Goal: Communication & Community: Answer question/provide support

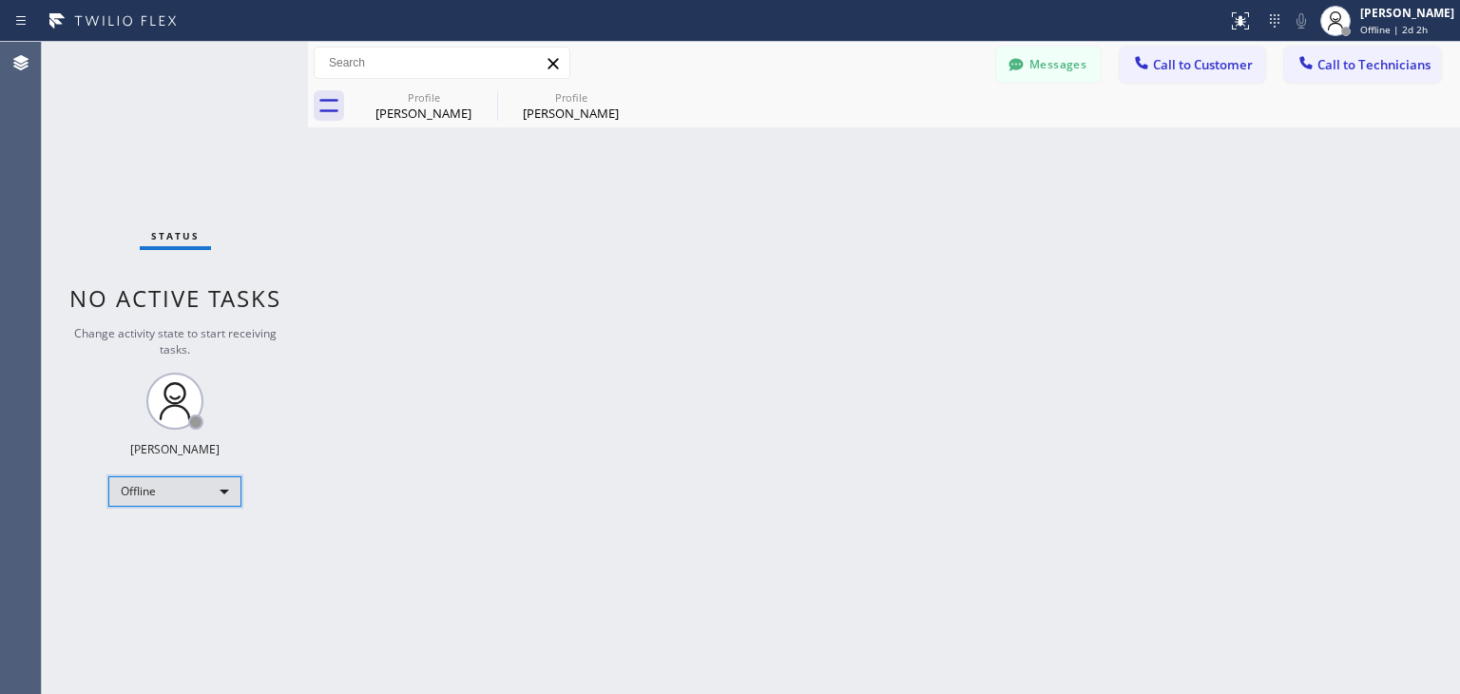
click at [213, 496] on div "Offline" at bounding box center [174, 491] width 133 height 30
click at [189, 552] on li "Unavailable" at bounding box center [173, 563] width 129 height 23
click at [220, 488] on div "Unavailable" at bounding box center [174, 491] width 133 height 30
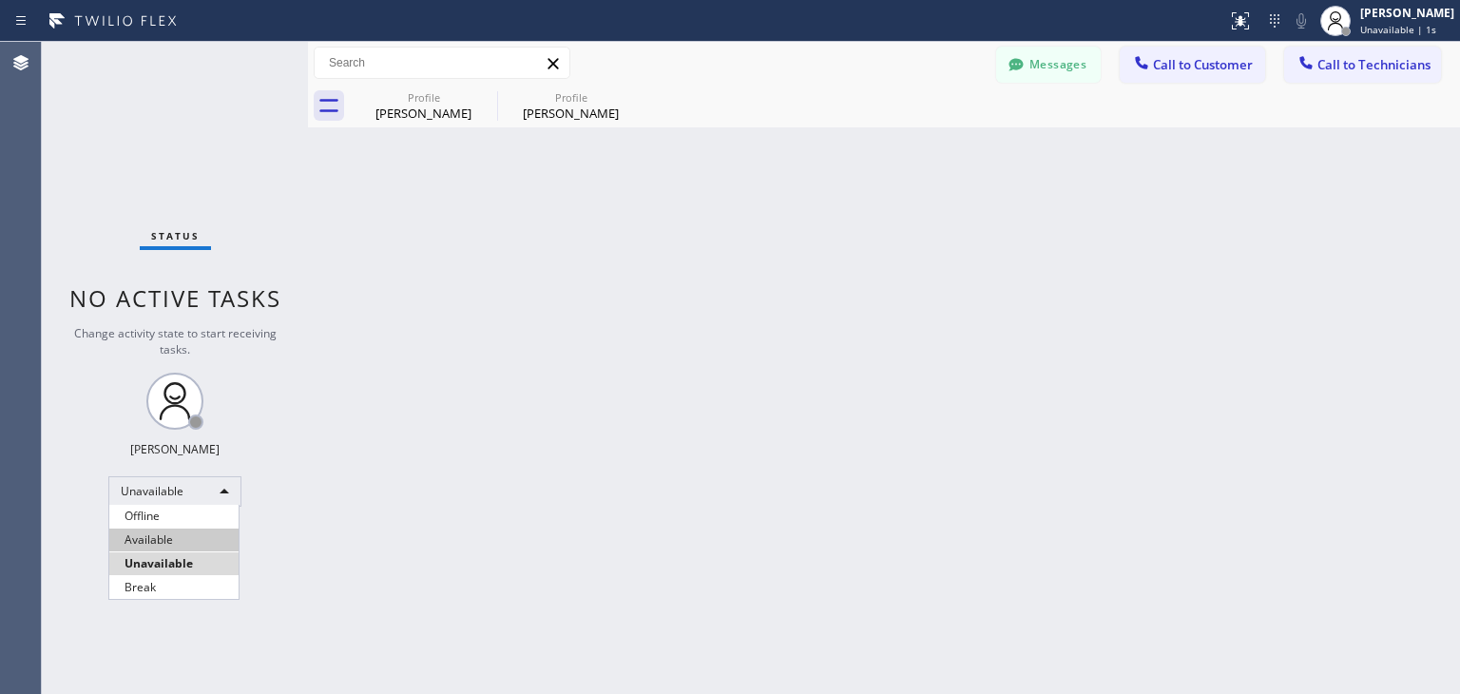
click at [192, 537] on li "Available" at bounding box center [173, 539] width 129 height 23
click at [492, 502] on div "Back to Dashboard Change Sender ID Customers Technicians WE Wendy Ewan 06/27 12…" at bounding box center [884, 368] width 1152 height 652
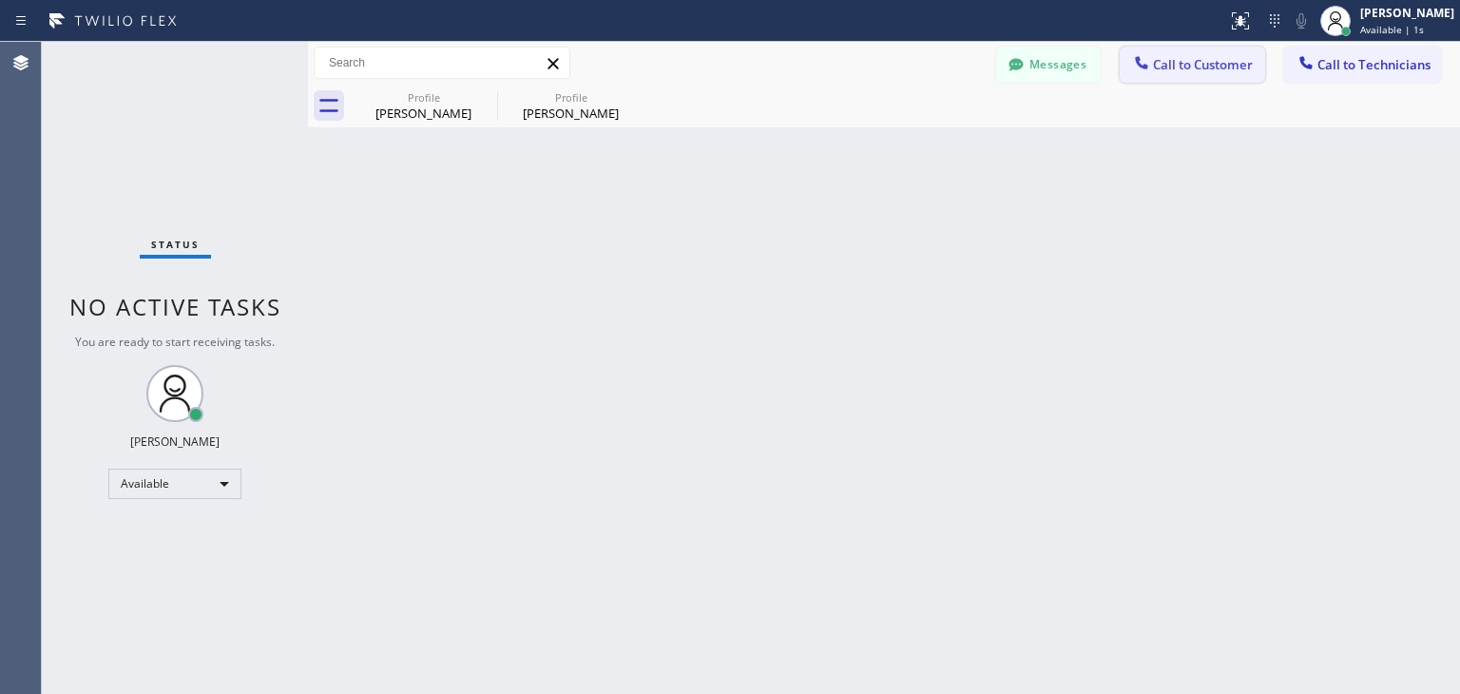
click at [1173, 68] on span "Call to Customer" at bounding box center [1203, 64] width 100 height 17
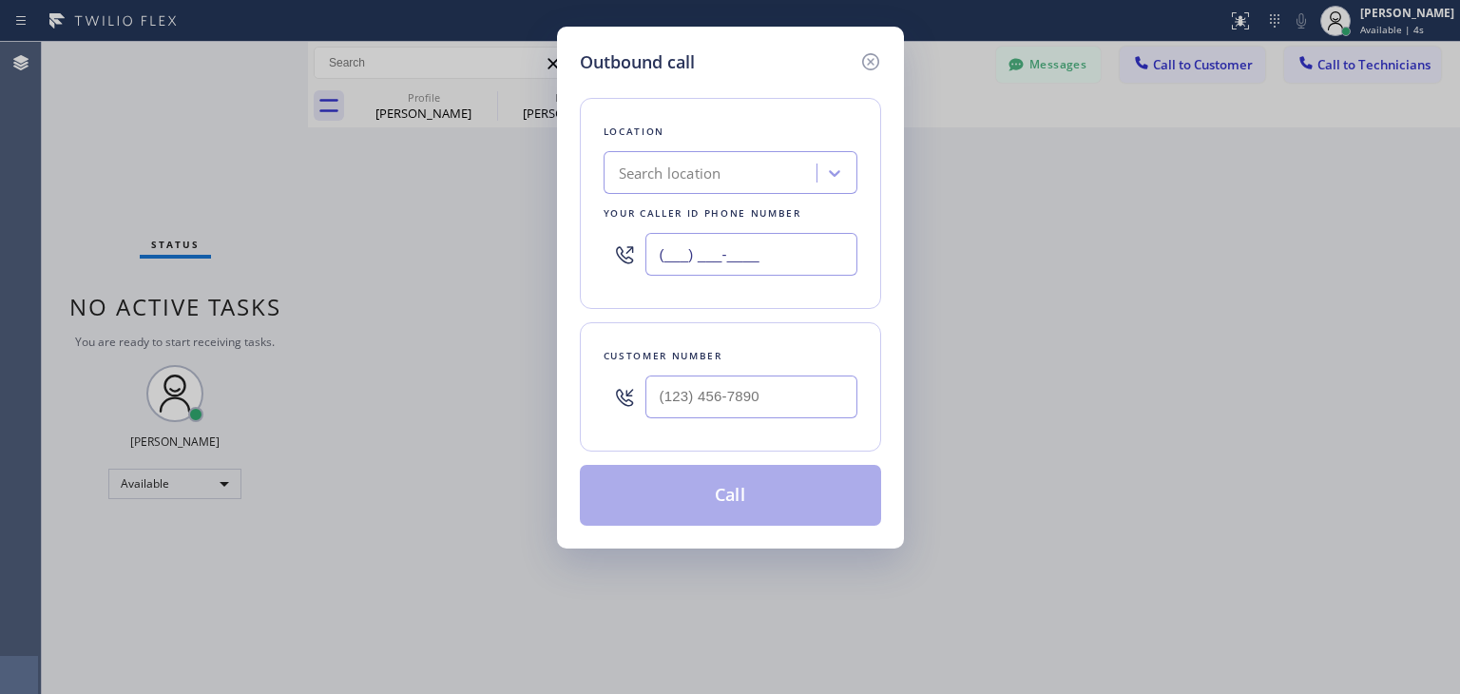
click at [688, 256] on input "(___) ___-____" at bounding box center [751, 254] width 212 height 43
paste input "877) 777-0796"
click at [791, 256] on input "(877) 777-0796" at bounding box center [751, 254] width 212 height 43
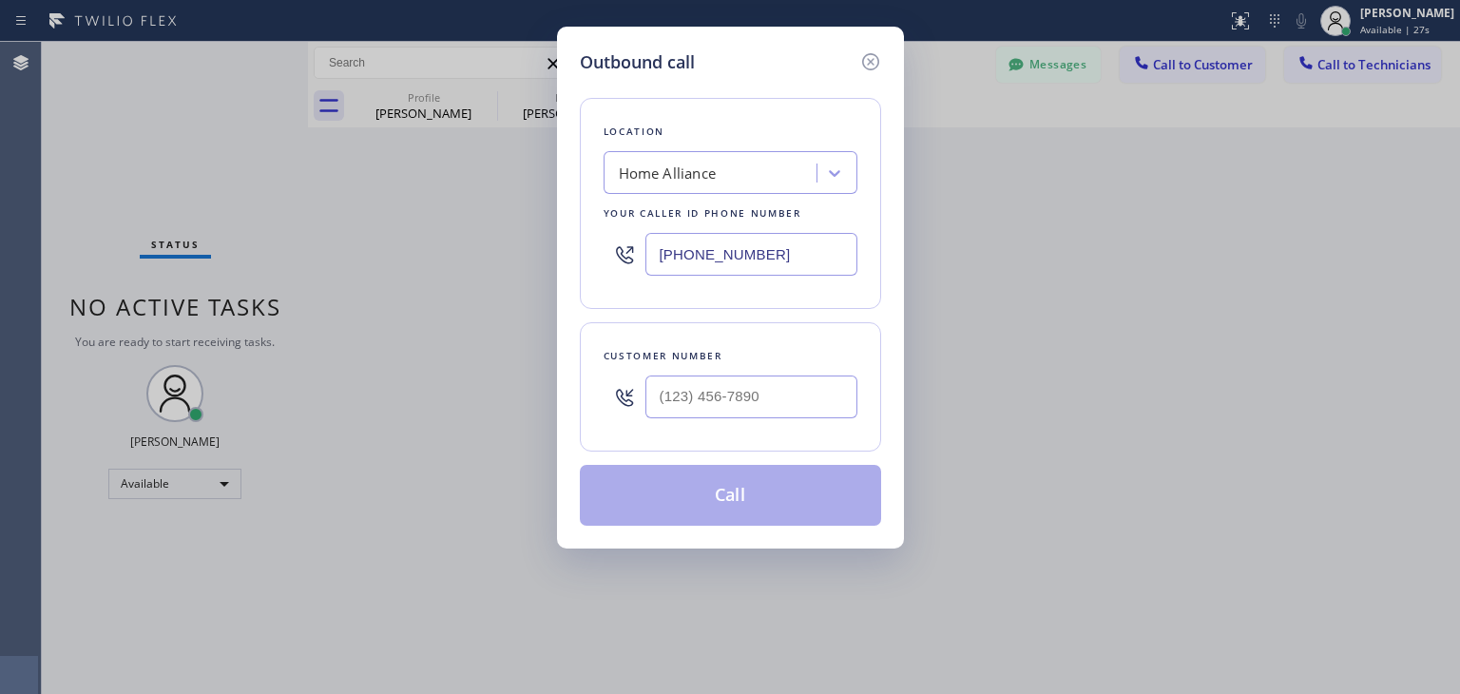
paste input "55) 449-8883"
type input "(877) 777-0796"
click at [871, 58] on icon at bounding box center [869, 61] width 17 height 17
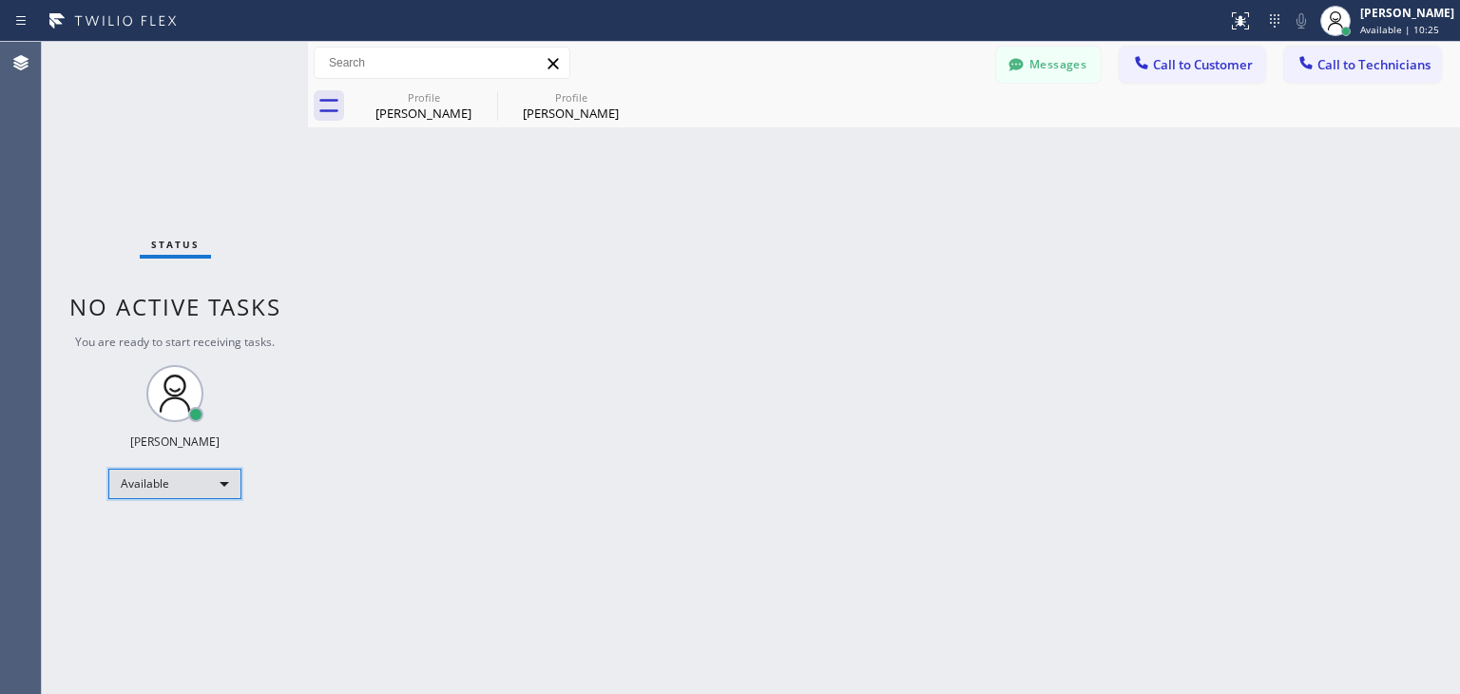
click at [227, 476] on div "Available" at bounding box center [174, 484] width 133 height 30
click at [186, 514] on li "Offline" at bounding box center [173, 508] width 129 height 23
click at [404, 487] on div "Back to Dashboard Change Sender ID Customers Technicians WE Wendy Ewan 06/27 12…" at bounding box center [884, 368] width 1152 height 652
